Goal: Navigation & Orientation: Find specific page/section

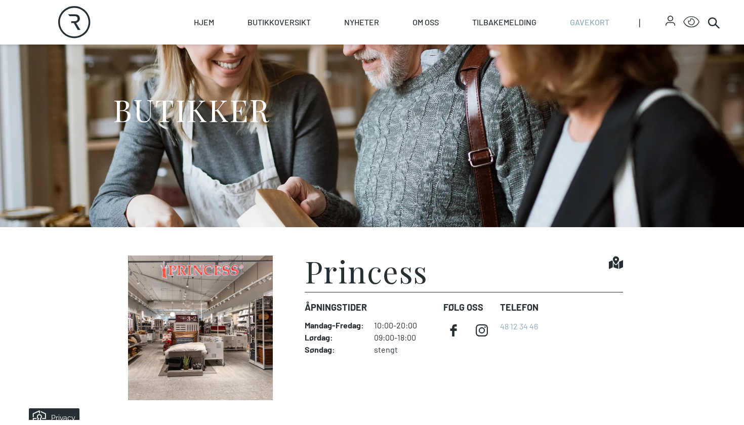
scroll to position [96, 0]
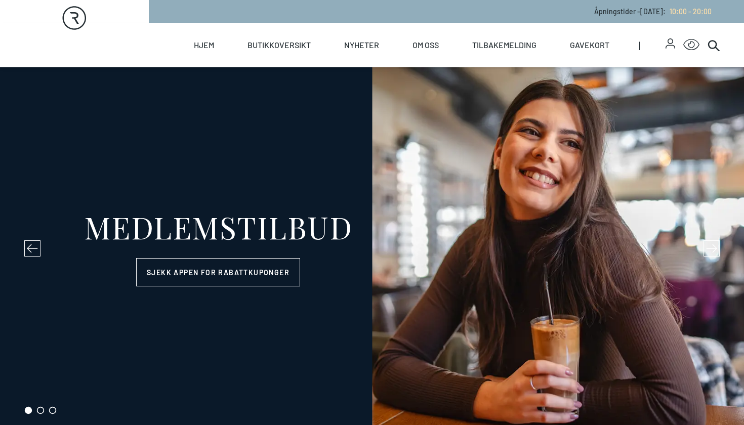
select select "NO"
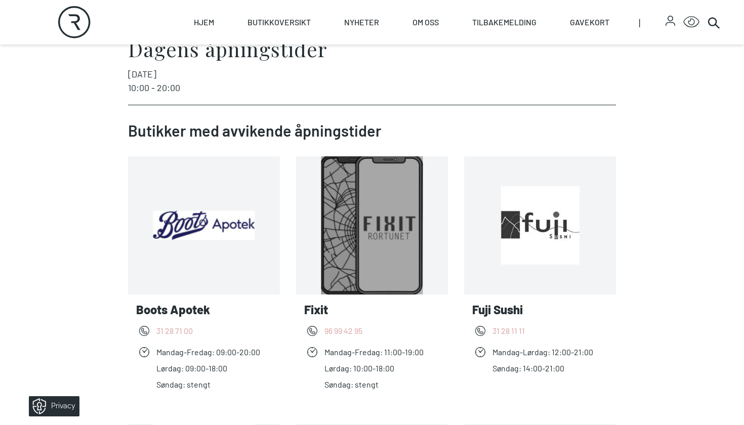
scroll to position [285, 0]
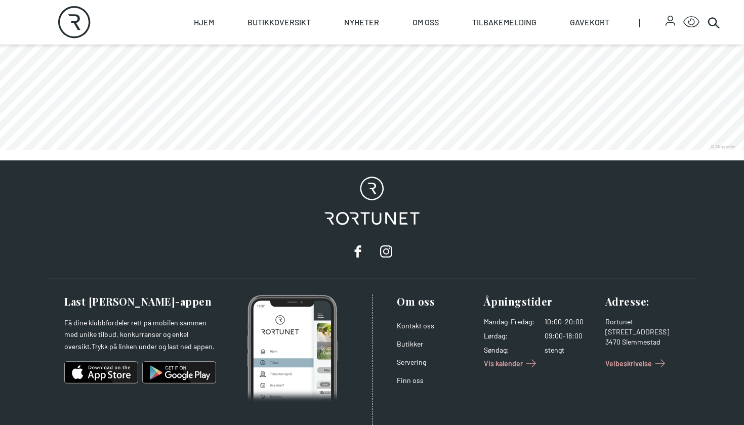
scroll to position [675, 0]
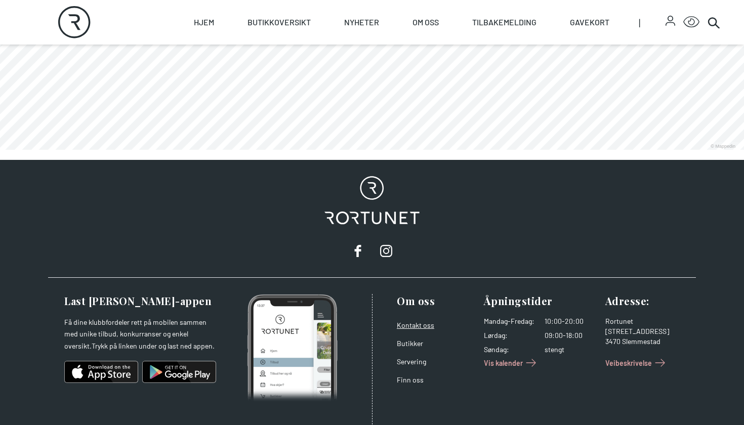
click at [415, 323] on link "Kontakt oss" at bounding box center [415, 325] width 37 height 9
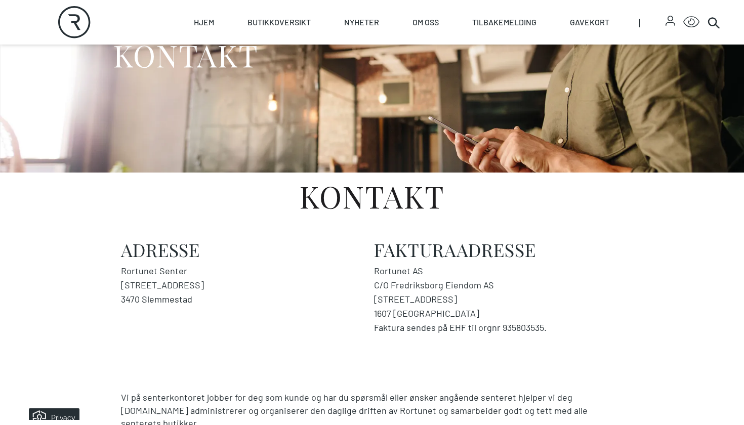
scroll to position [117, 0]
